Goal: Transaction & Acquisition: Purchase product/service

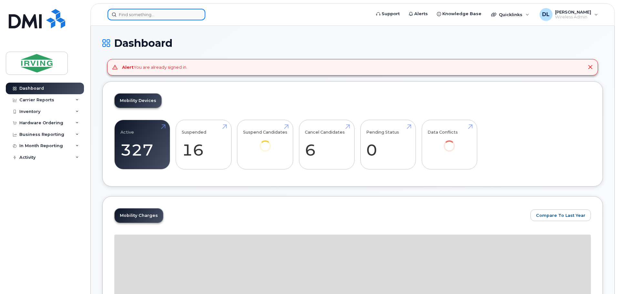
click at [156, 16] on input at bounding box center [157, 15] width 98 height 12
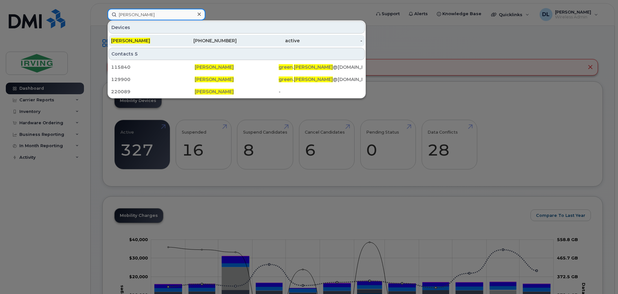
type input "jason green"
click at [180, 43] on div "506-381-3296" at bounding box center [205, 40] width 63 height 6
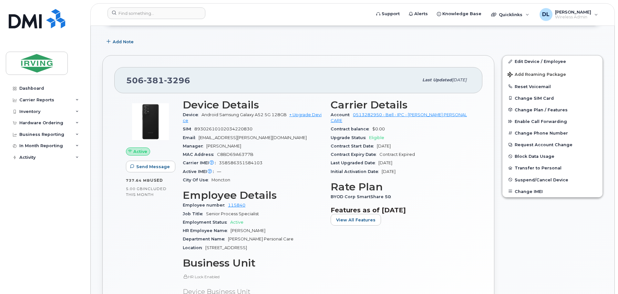
scroll to position [97, 0]
click at [376, 135] on span "Eligible" at bounding box center [376, 137] width 15 height 5
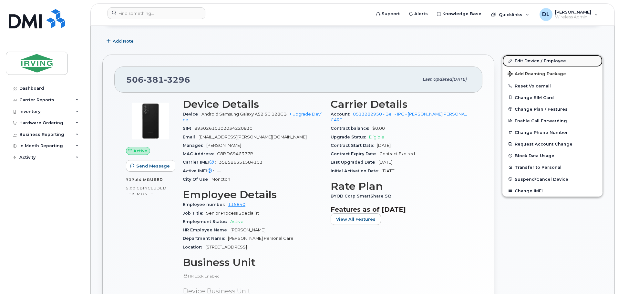
click at [536, 63] on link "Edit Device / Employee" at bounding box center [552, 61] width 100 height 12
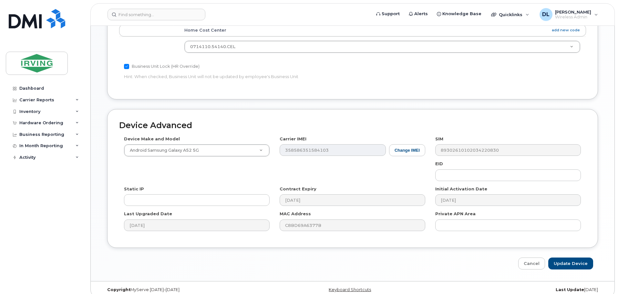
scroll to position [312, 0]
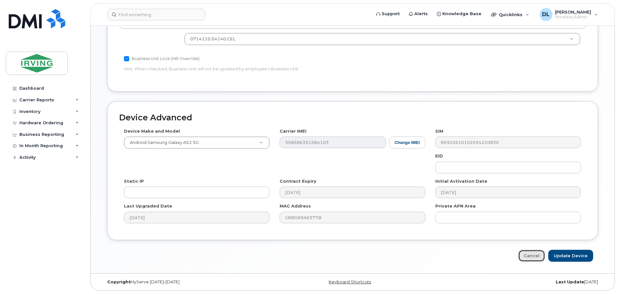
click at [528, 253] on link "Cancel" at bounding box center [531, 256] width 27 height 12
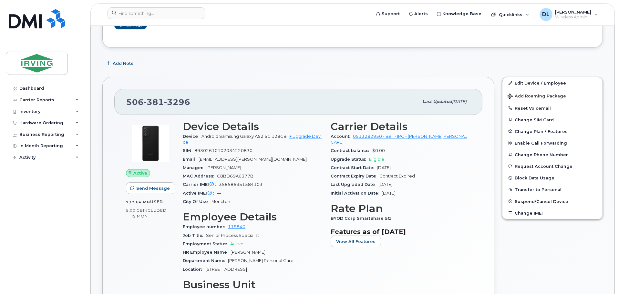
scroll to position [97, 0]
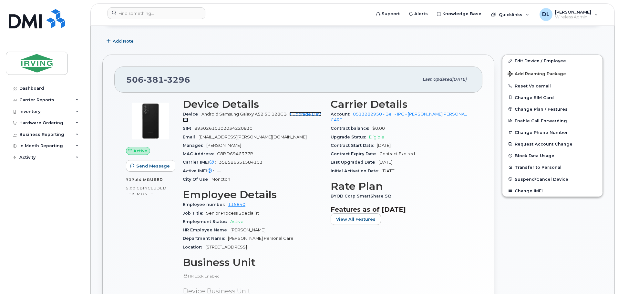
drag, startPoint x: 305, startPoint y: 114, endPoint x: 425, endPoint y: 168, distance: 130.9
click at [305, 114] on link "+ Upgrade Device" at bounding box center [252, 117] width 139 height 11
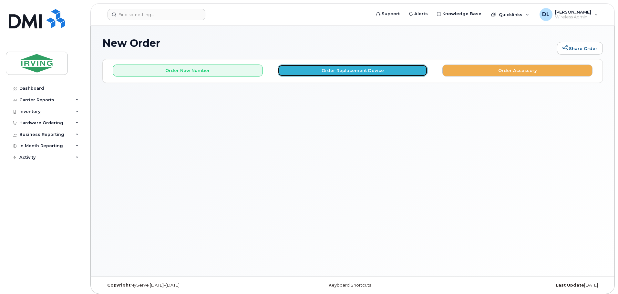
click at [381, 72] on button "Order Replacement Device" at bounding box center [353, 71] width 150 height 12
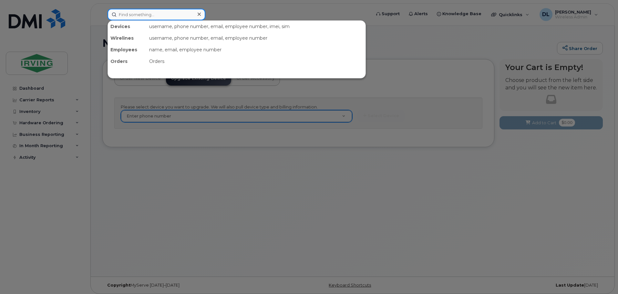
click at [145, 19] on input at bounding box center [157, 15] width 98 height 12
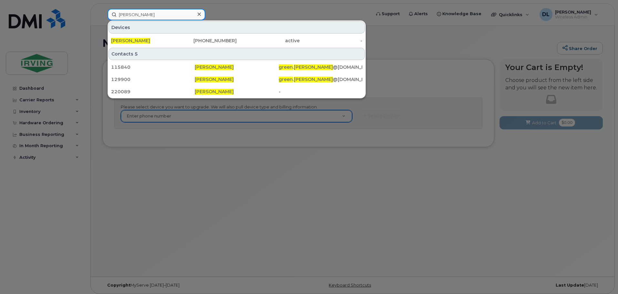
type input "[PERSON_NAME]"
click at [201, 115] on div at bounding box center [309, 147] width 618 height 294
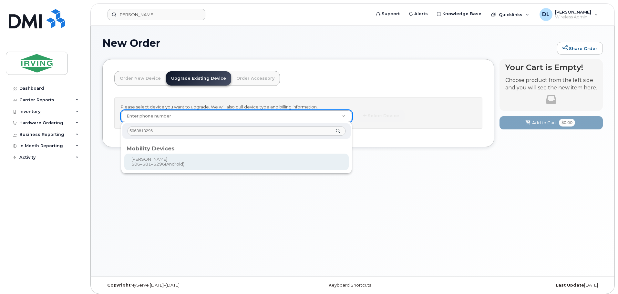
type input "5063813296"
type input "705084"
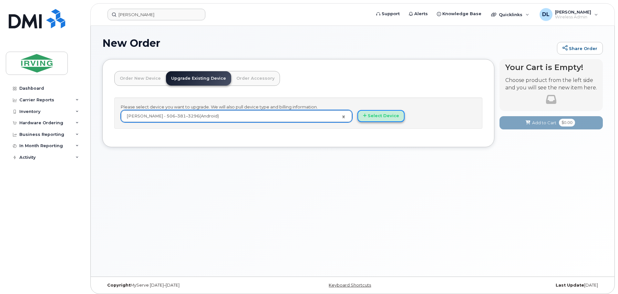
click at [396, 118] on button "Select Device" at bounding box center [380, 116] width 47 height 12
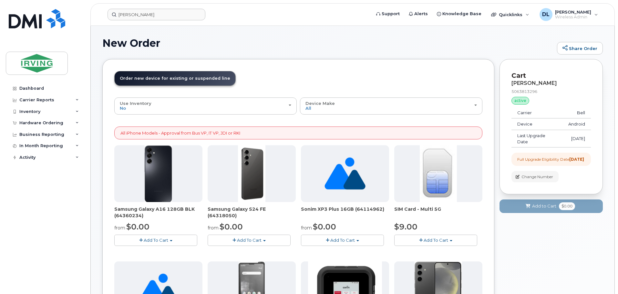
click at [238, 238] on span "Add To Cart" at bounding box center [249, 240] width 25 height 5
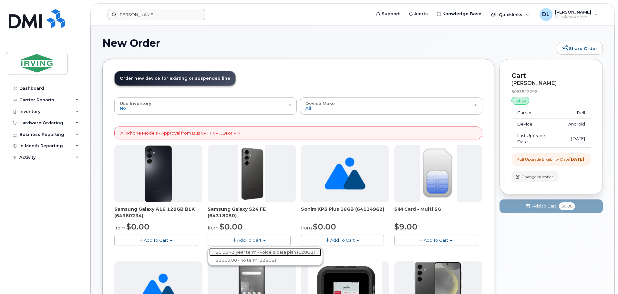
click at [287, 252] on link "$0.00 - 3 year term - voice & data plan (128GB)" at bounding box center [265, 252] width 112 height 8
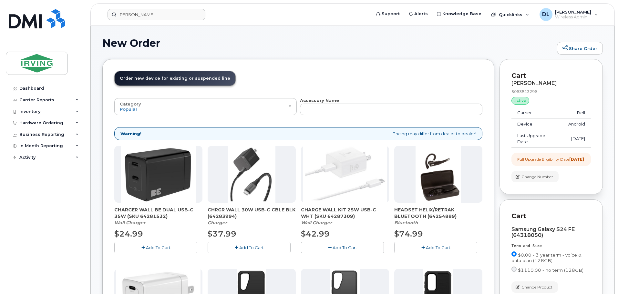
click at [243, 251] on button "Add To Cart" at bounding box center [249, 247] width 83 height 11
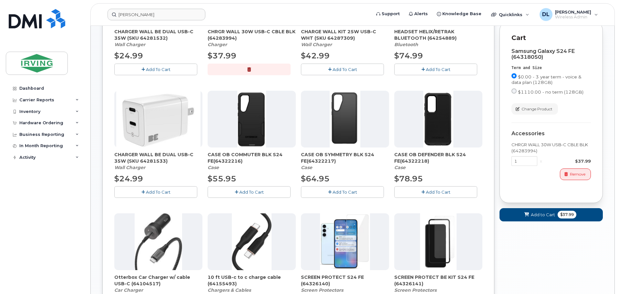
scroll to position [194, 0]
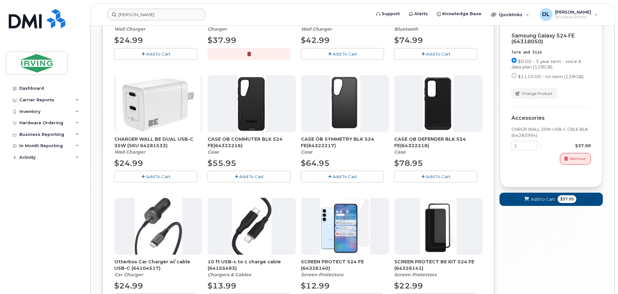
click at [344, 178] on span "Add To Cart" at bounding box center [345, 176] width 25 height 5
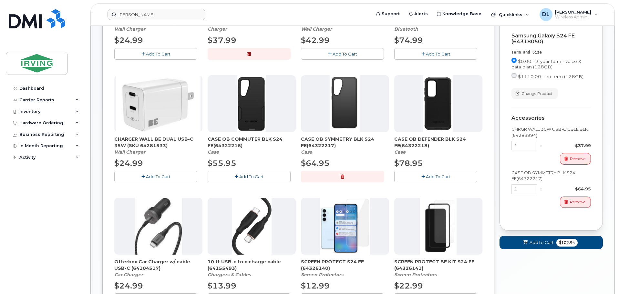
scroll to position [323, 0]
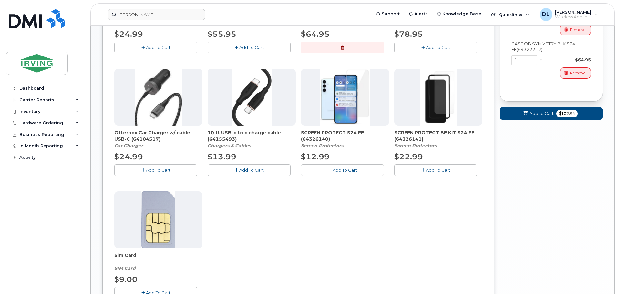
click at [419, 173] on button "Add To Cart" at bounding box center [435, 169] width 83 height 11
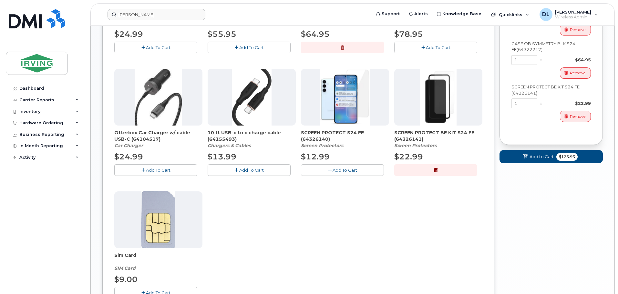
click at [441, 172] on button "button" at bounding box center [435, 169] width 83 height 11
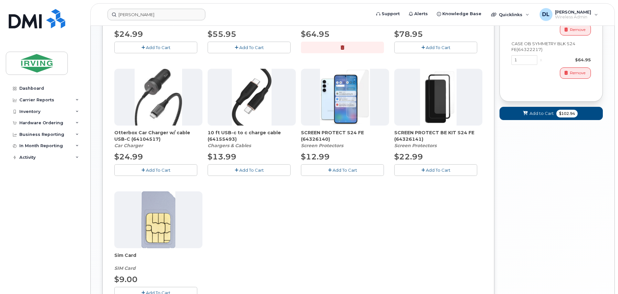
click at [360, 169] on button "Add To Cart" at bounding box center [342, 169] width 83 height 11
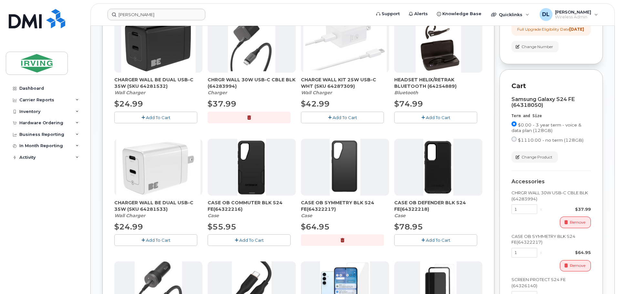
scroll to position [129, 0]
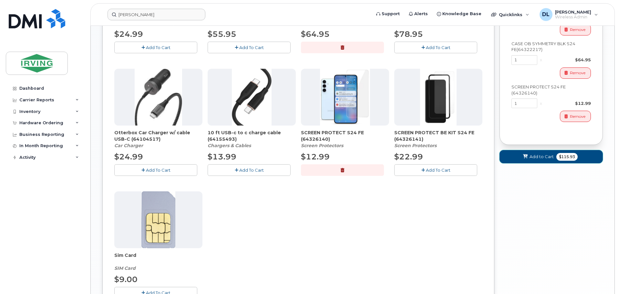
click at [531, 160] on span "Add to Cart" at bounding box center [542, 157] width 24 height 6
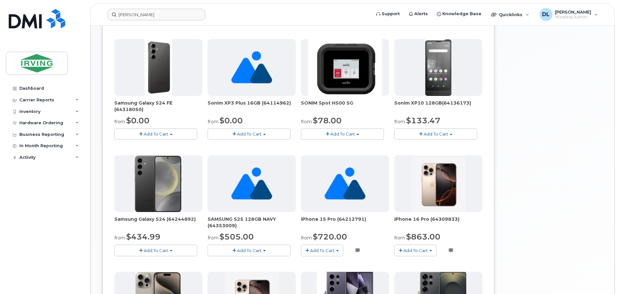
scroll to position [95, 0]
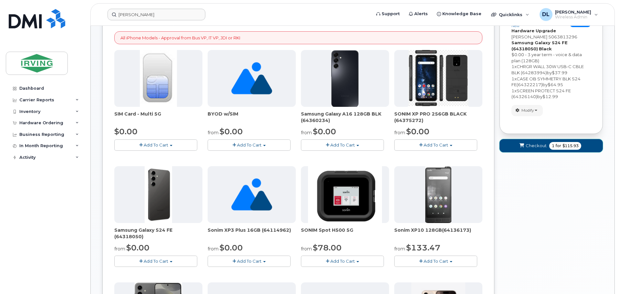
click at [558, 147] on span "for" at bounding box center [558, 146] width 8 height 6
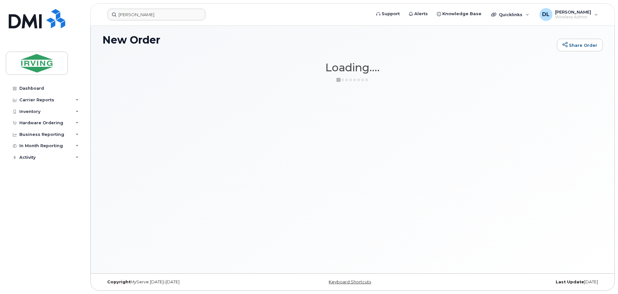
scroll to position [3, 0]
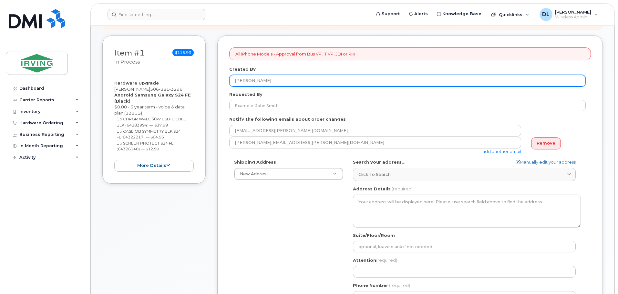
scroll to position [161, 0]
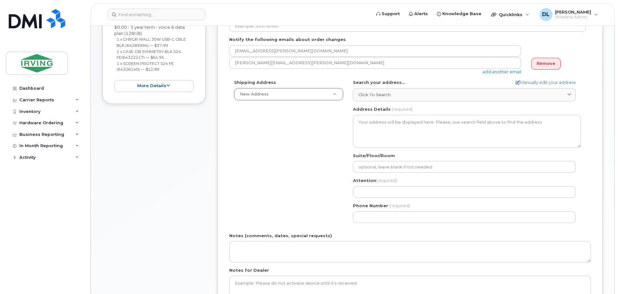
drag, startPoint x: 314, startPoint y: 99, endPoint x: 315, endPoint y: 112, distance: 13.0
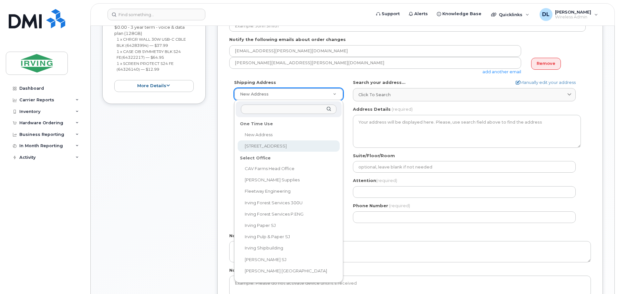
select select "200 Harrisville Blvd"
type textarea "200 Harrisville Blvd MONCTON NB E1H 3N5 CANADA"
type input "[PERSON_NAME]"
type input "5068576925"
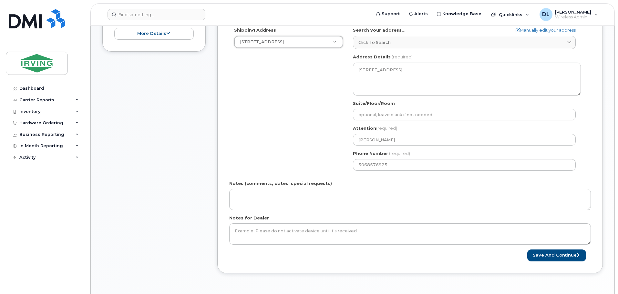
scroll to position [258, 0]
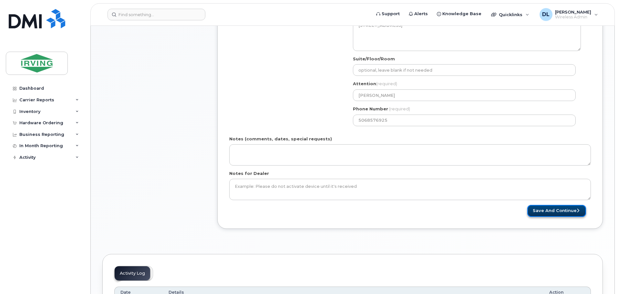
click at [552, 211] on button "Save and Continue" at bounding box center [556, 211] width 59 height 12
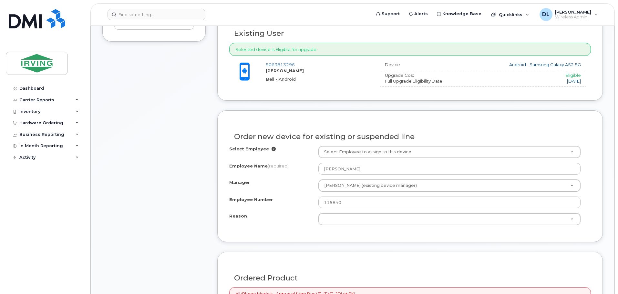
scroll to position [226, 0]
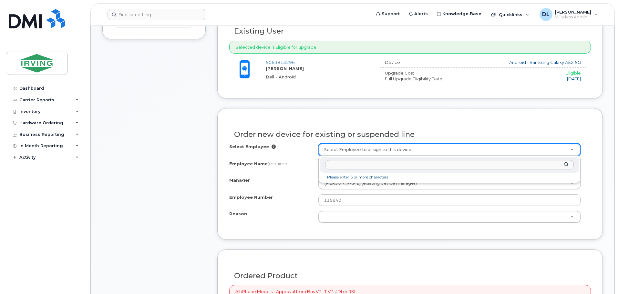
drag, startPoint x: 211, startPoint y: 124, endPoint x: 216, endPoint y: 129, distance: 7.5
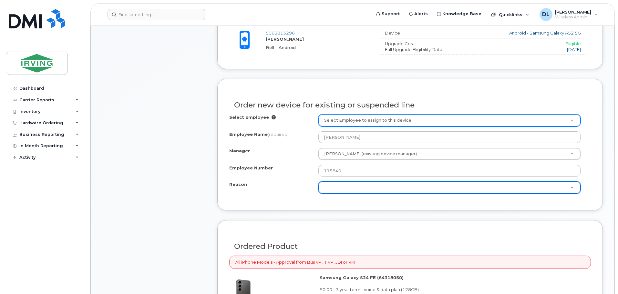
scroll to position [323, 0]
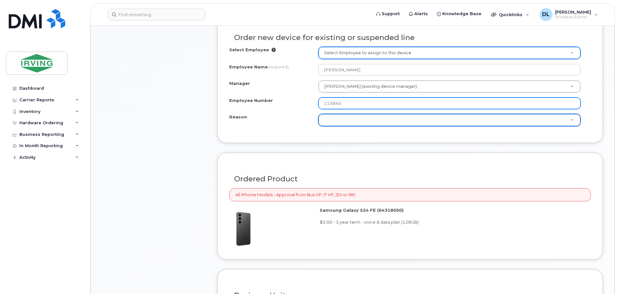
click at [435, 100] on input "115840" at bounding box center [449, 104] width 262 height 12
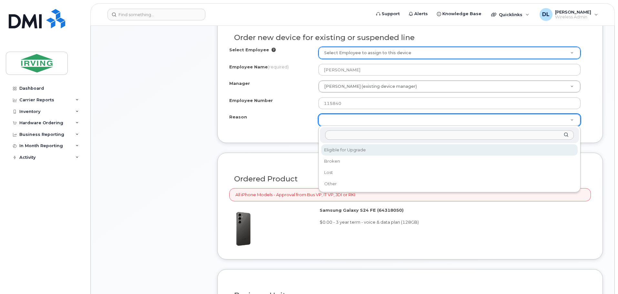
select select "eligible_for_upgrade"
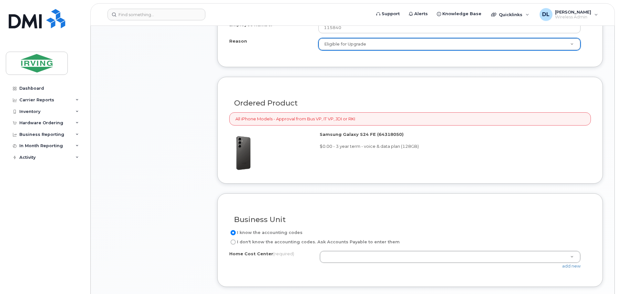
scroll to position [452, 0]
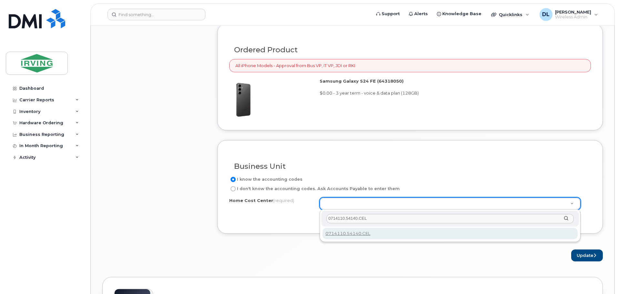
type input "0714110.54140.CEL"
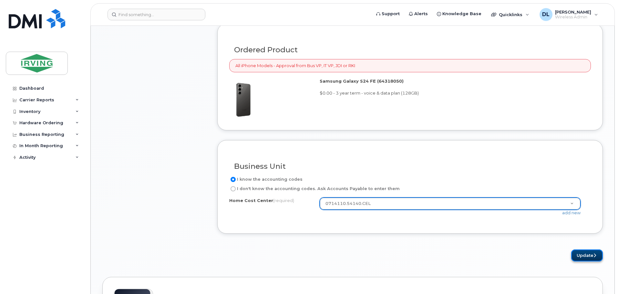
click at [586, 256] on button "Update" at bounding box center [587, 256] width 32 height 12
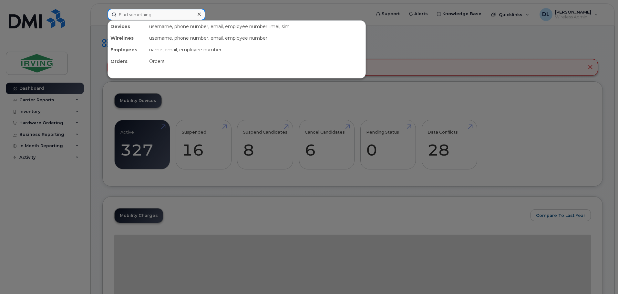
click at [160, 12] on input at bounding box center [157, 15] width 98 height 12
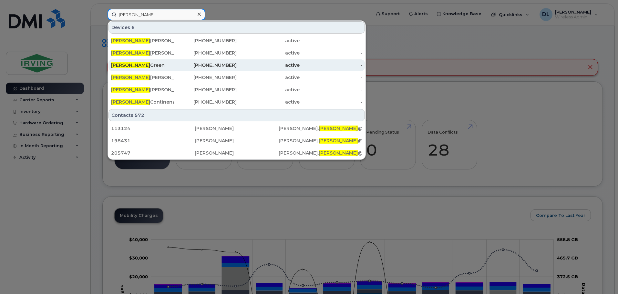
type input "jason"
click at [152, 63] on div "Jason Green" at bounding box center [142, 65] width 63 height 6
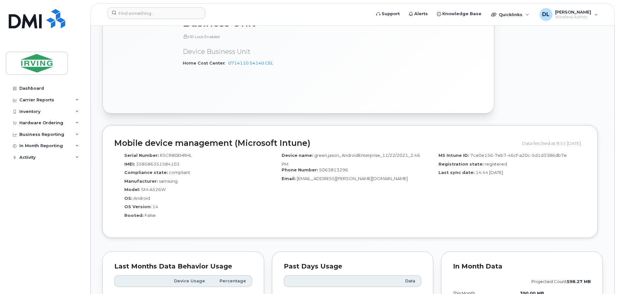
scroll to position [364, 0]
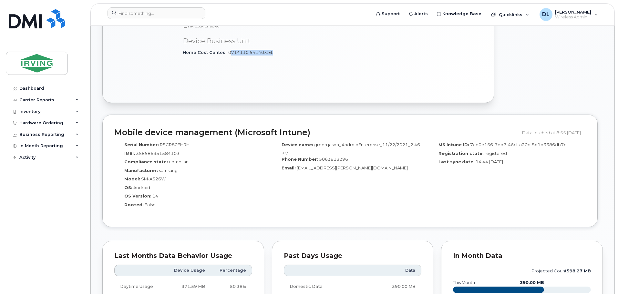
drag, startPoint x: 281, startPoint y: 51, endPoint x: 228, endPoint y: 48, distance: 53.3
click at [228, 48] on div "Home Cost Center 0714110.54140.CEL" at bounding box center [253, 52] width 140 height 8
drag, startPoint x: 226, startPoint y: 48, endPoint x: 270, endPoint y: 48, distance: 43.9
click at [270, 48] on div "Home Cost Center 0714110.54140.CEL" at bounding box center [253, 52] width 140 height 8
copy link "0714110.54140.CEL"
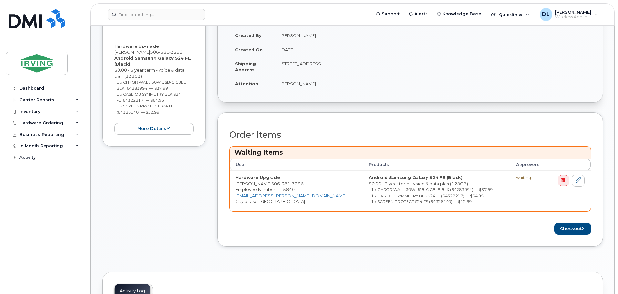
scroll to position [161, 0]
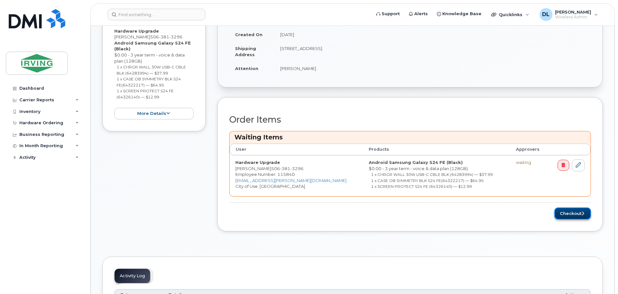
click at [572, 215] on button "Checkout" at bounding box center [572, 214] width 36 height 12
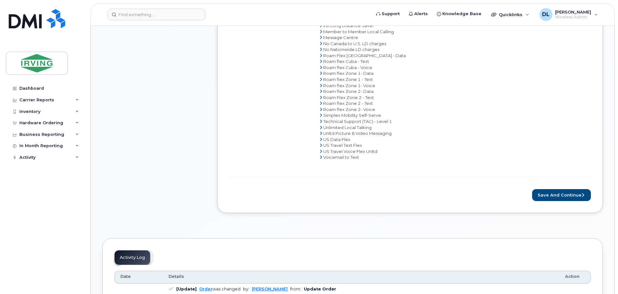
scroll to position [387, 0]
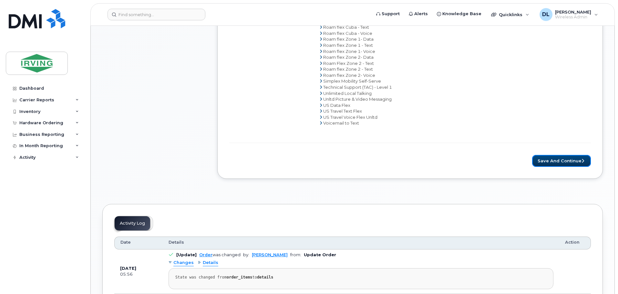
click at [555, 161] on button "Save and Continue" at bounding box center [561, 161] width 59 height 12
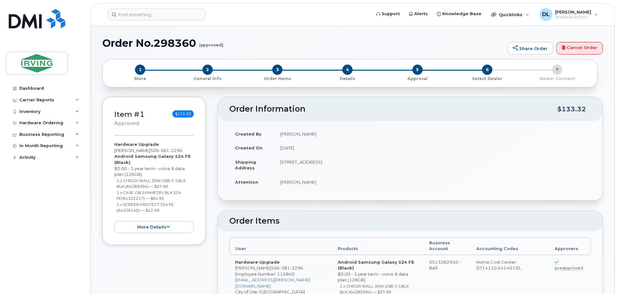
radio input "true"
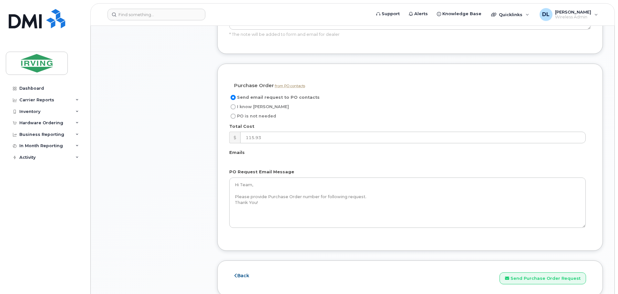
scroll to position [484, 0]
click at [234, 102] on input "I know PO" at bounding box center [233, 104] width 5 height 5
radio input "true"
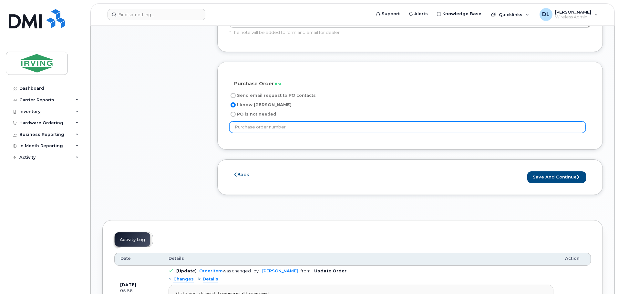
click at [247, 124] on input "text" at bounding box center [407, 127] width 356 height 12
type input "20613878"
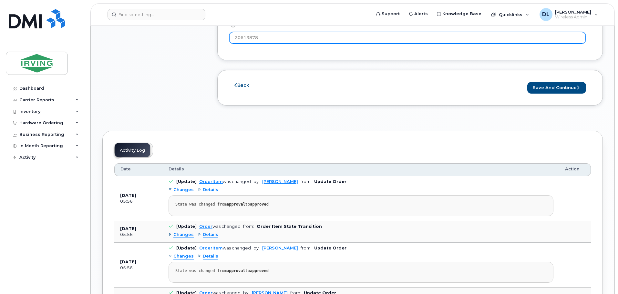
scroll to position [581, 0]
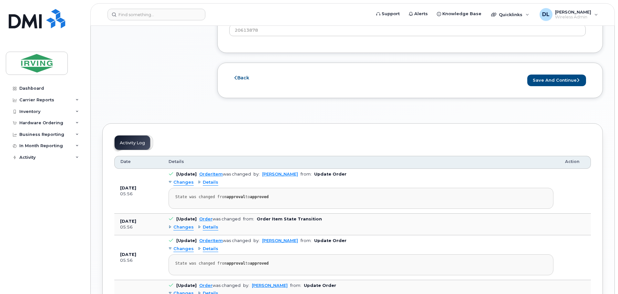
click at [559, 67] on div "Back Save and Continue Send Purchase Order Request" at bounding box center [410, 81] width 386 height 36
click at [561, 75] on button "Save and Continue" at bounding box center [556, 81] width 59 height 12
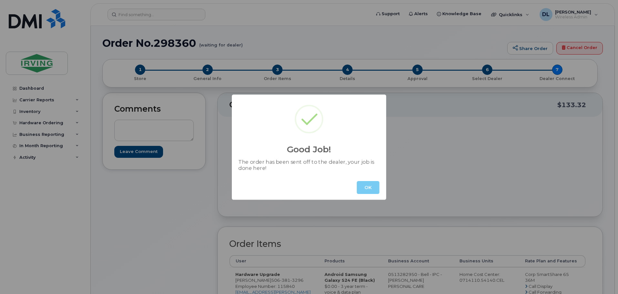
drag, startPoint x: 377, startPoint y: 188, endPoint x: 456, endPoint y: 219, distance: 85.2
click at [378, 188] on button "OK" at bounding box center [368, 187] width 23 height 13
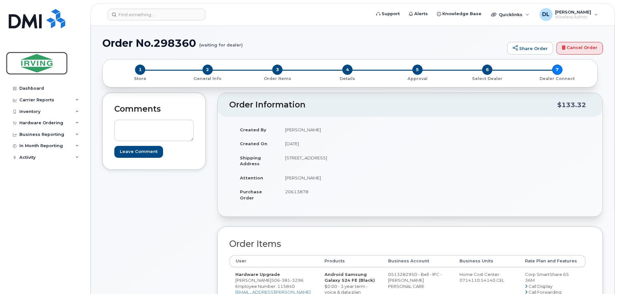
click at [41, 69] on img at bounding box center [37, 63] width 50 height 19
